Goal: Information Seeking & Learning: Learn about a topic

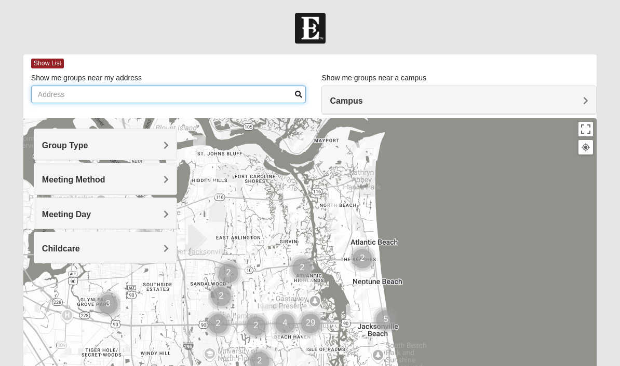
click at [184, 95] on input "Show me groups near my address" at bounding box center [168, 95] width 275 height 18
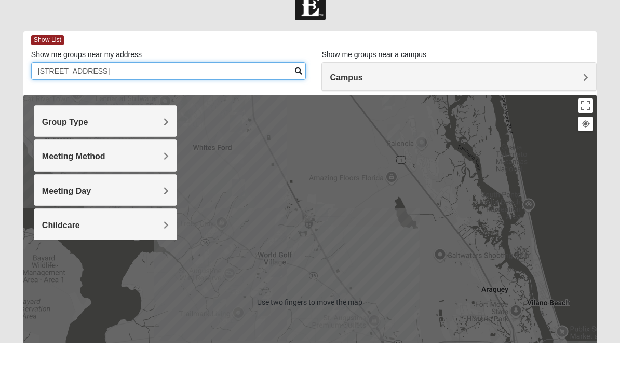
type input "[STREET_ADDRESS]"
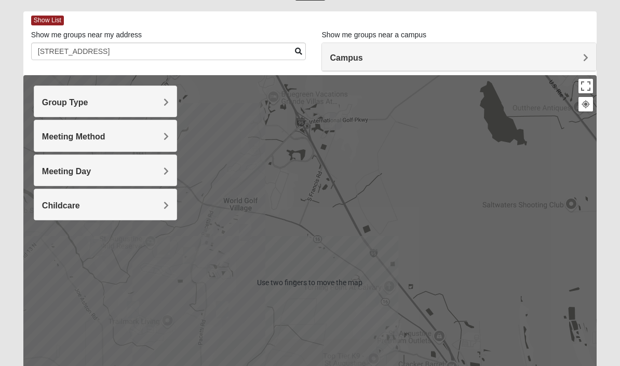
scroll to position [44, 0]
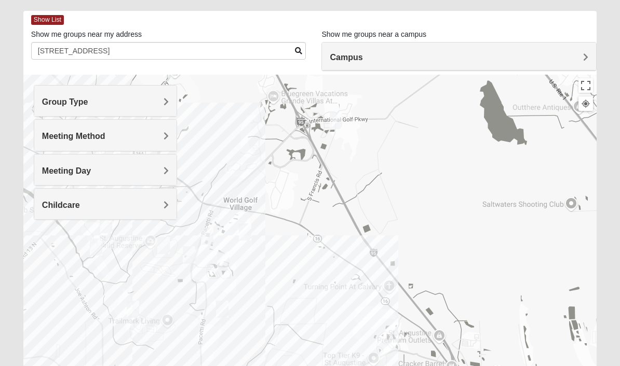
click at [311, 286] on div at bounding box center [309, 282] width 573 height 415
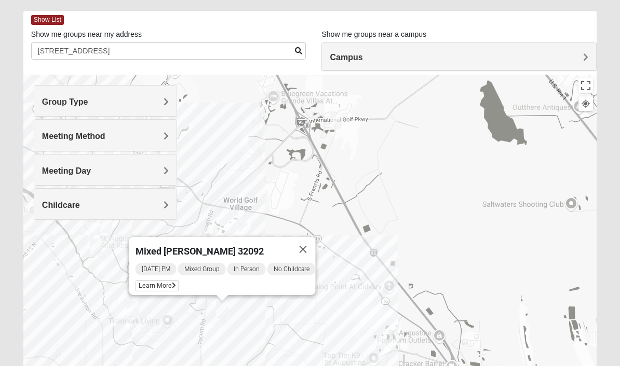
click at [306, 214] on div "Mixed [PERSON_NAME] 32092 [DATE] PM Mixed Group In Person No Childcare Learn Mo…" at bounding box center [309, 282] width 573 height 415
click at [313, 245] on button "Close" at bounding box center [302, 249] width 25 height 25
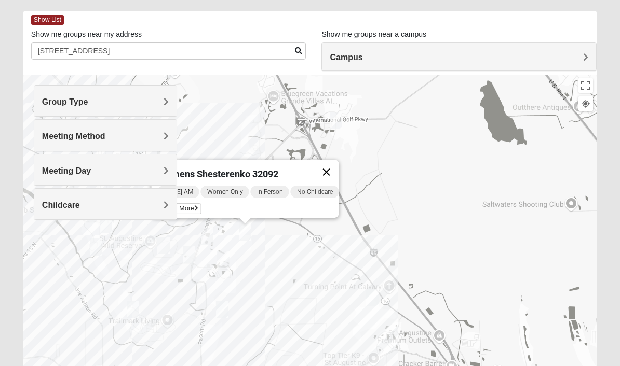
click at [334, 161] on button "Close" at bounding box center [325, 172] width 25 height 25
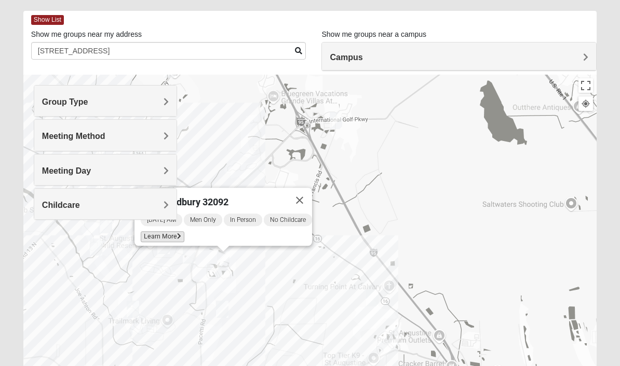
click at [164, 234] on span "Learn More" at bounding box center [163, 236] width 44 height 11
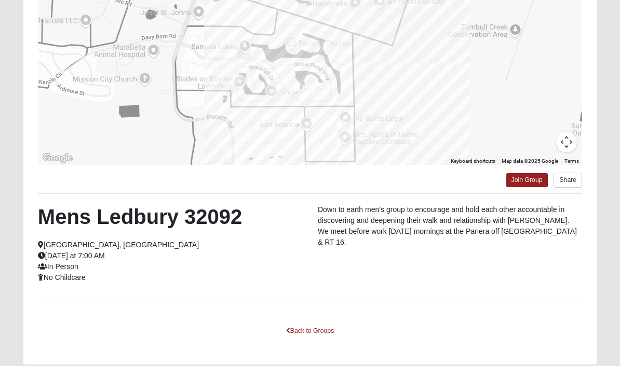
scroll to position [156, 0]
click at [332, 303] on div "To navigate the map with touch gestures double-tap and hold your finger on the …" at bounding box center [309, 141] width 573 height 448
click at [572, 181] on button "Share" at bounding box center [567, 180] width 29 height 15
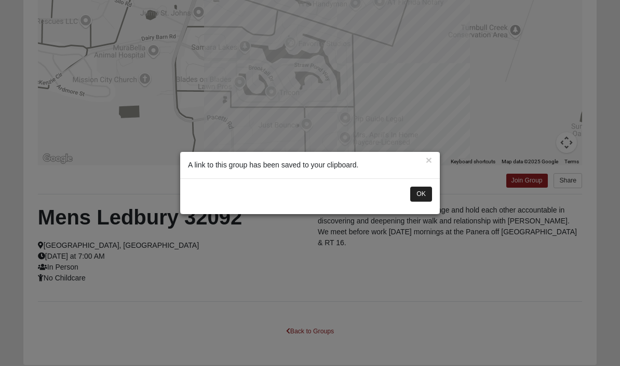
click at [423, 202] on button "OK" at bounding box center [421, 194] width 22 height 15
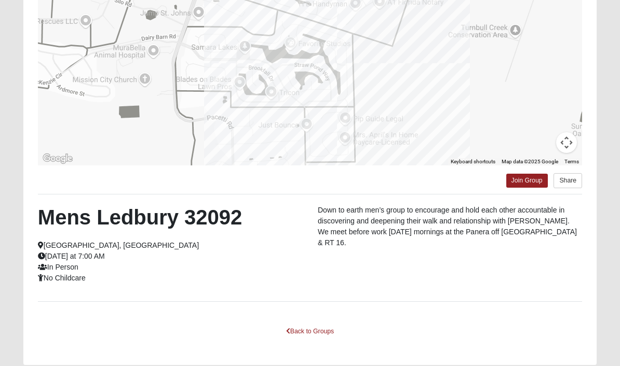
click at [456, 124] on div at bounding box center [310, 62] width 544 height 208
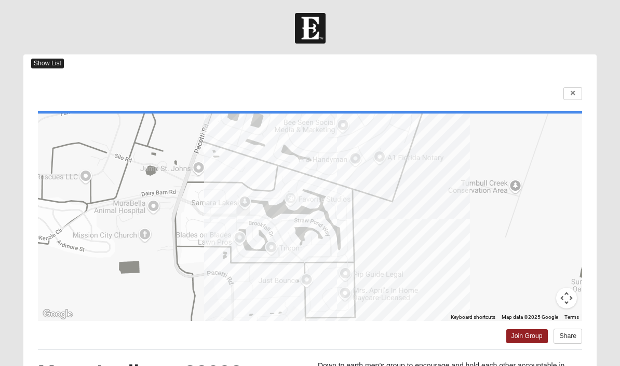
click at [308, 366] on html "Log In Find A Group Error Show List Loading Groups" at bounding box center [310, 279] width 620 height 559
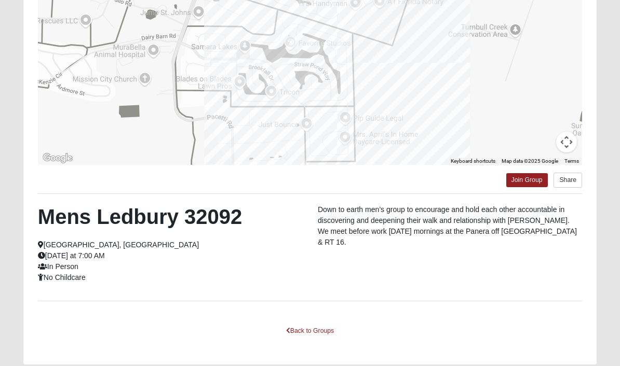
scroll to position [156, 0]
click at [307, 335] on link "Back to Groups" at bounding box center [309, 332] width 61 height 16
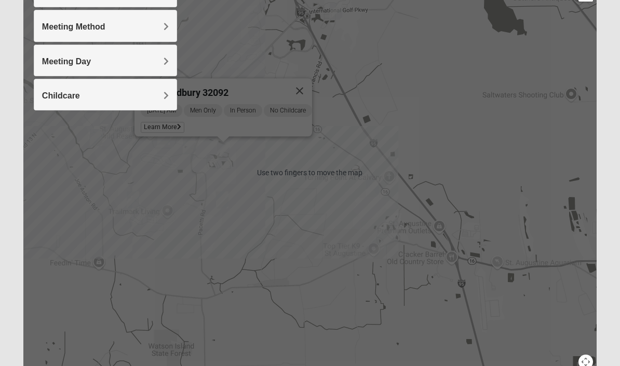
scroll to position [149, 0]
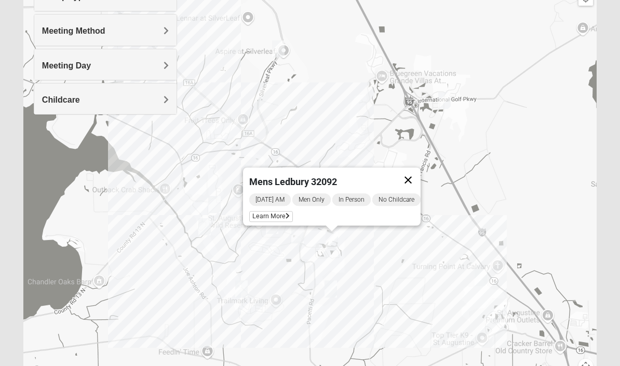
click at [408, 179] on button "Close" at bounding box center [407, 180] width 25 height 25
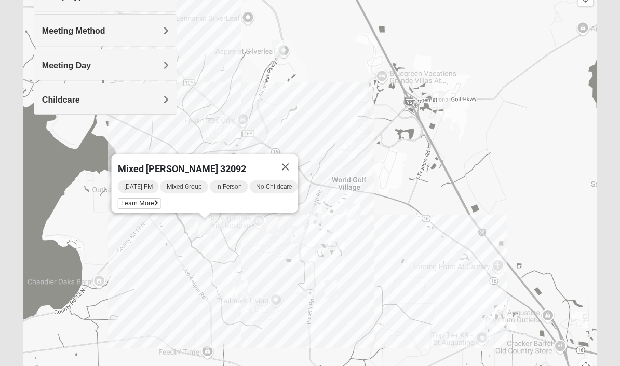
click at [291, 163] on button "Close" at bounding box center [284, 167] width 25 height 25
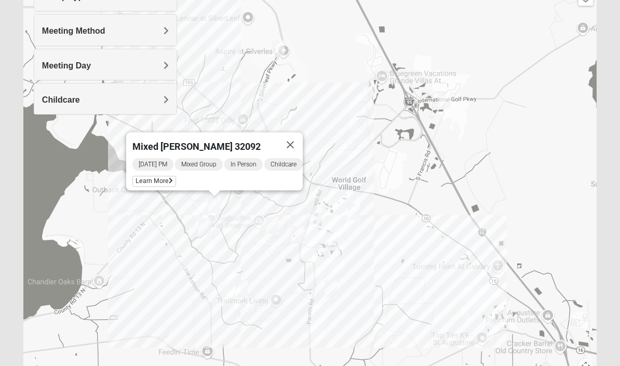
click at [298, 141] on button "Close" at bounding box center [290, 144] width 25 height 25
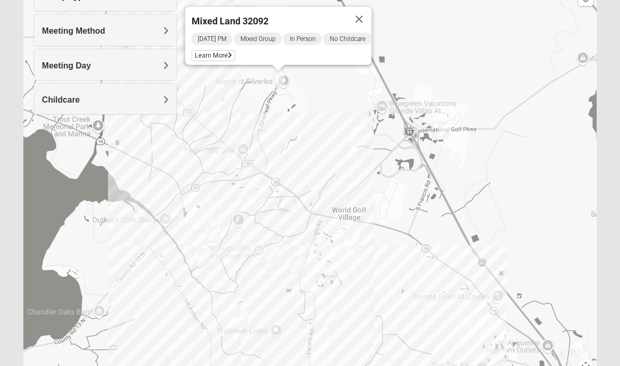
click at [362, 17] on button "Close" at bounding box center [358, 19] width 25 height 25
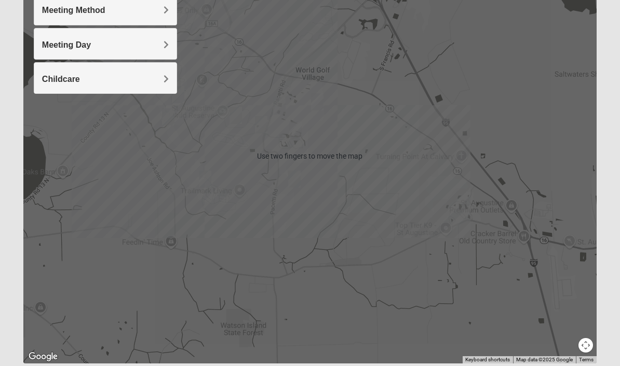
scroll to position [166, 0]
